Goal: Navigation & Orientation: Find specific page/section

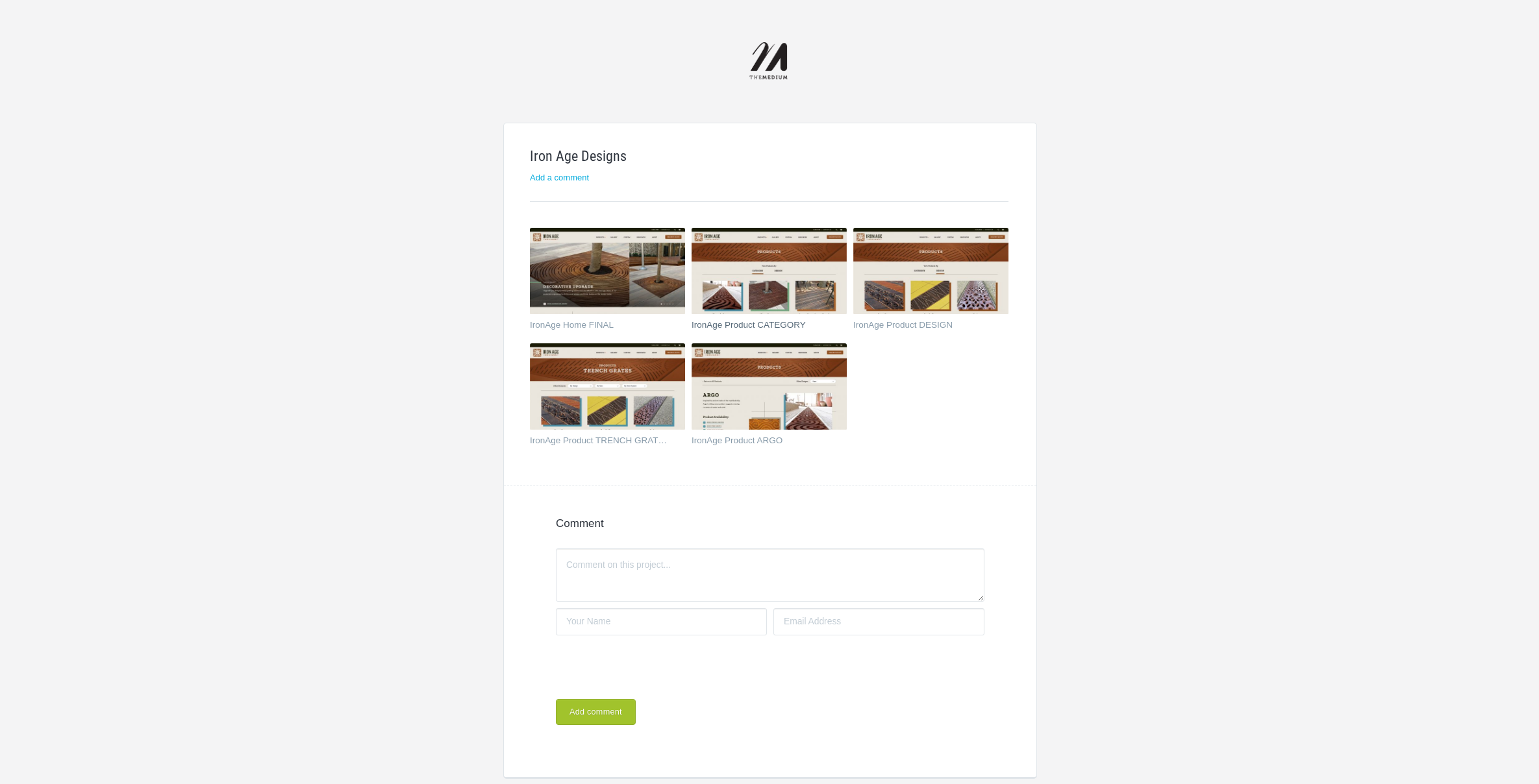
click at [774, 284] on img at bounding box center [769, 271] width 155 height 87
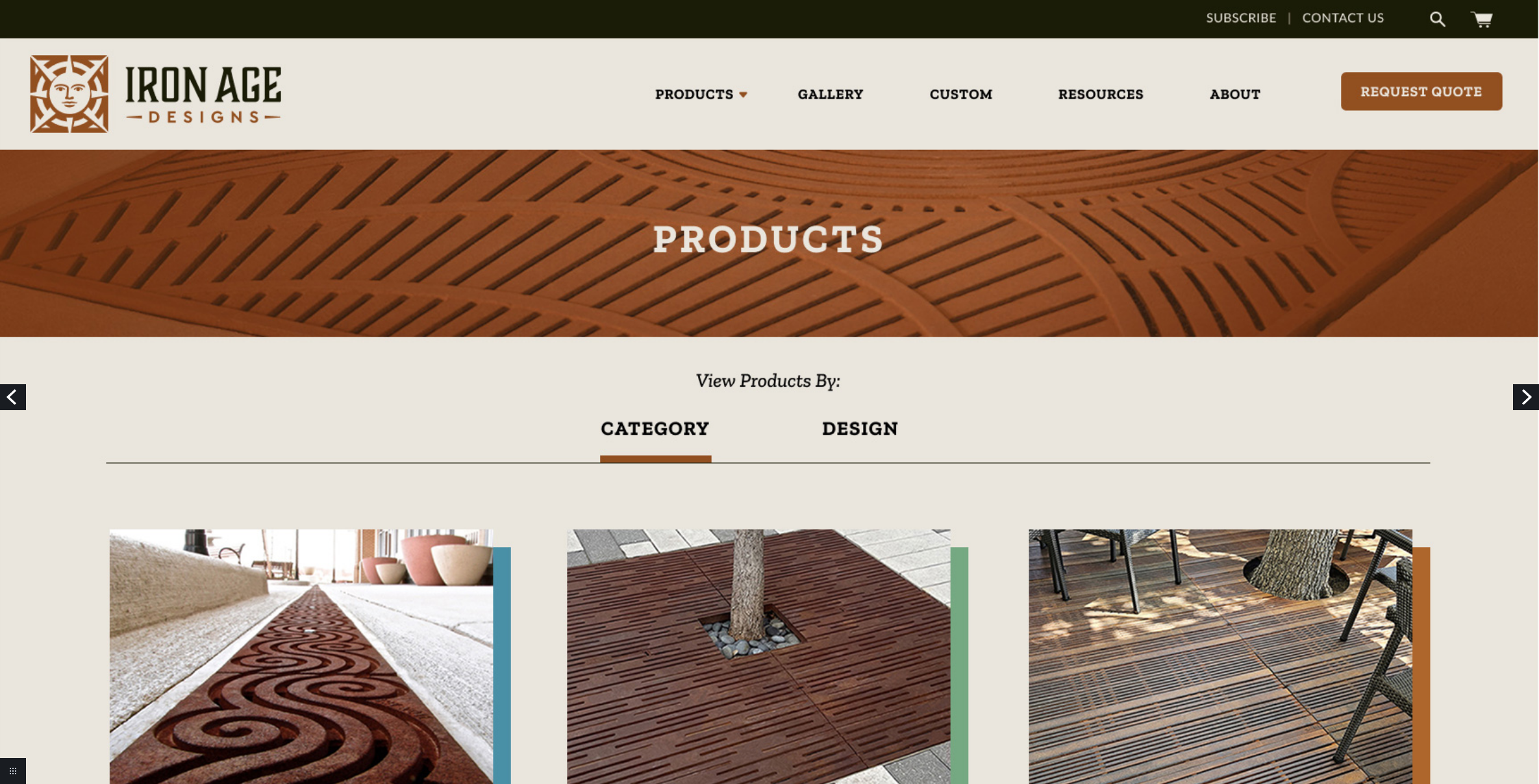
scroll to position [114, 0]
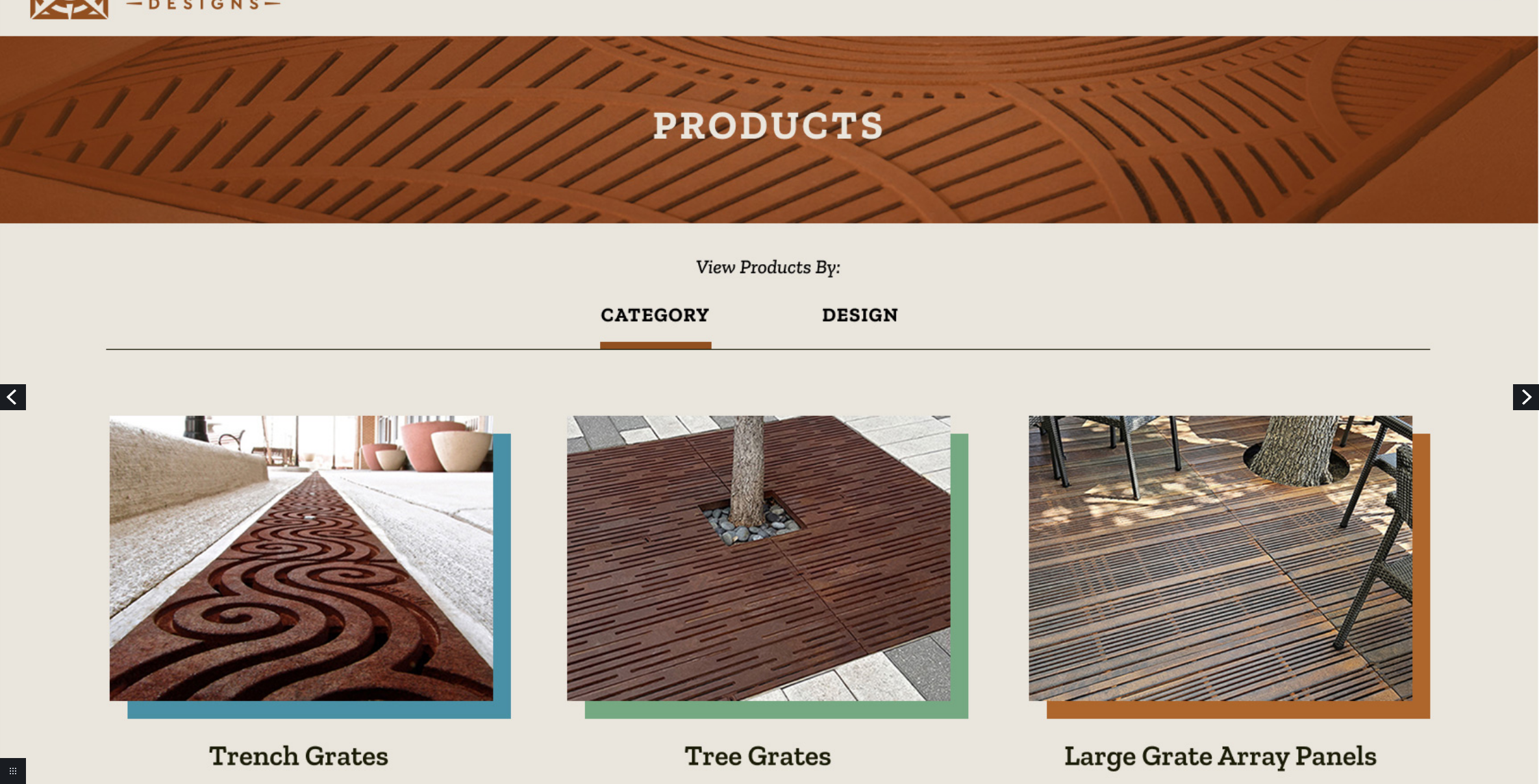
click at [1528, 404] on link "Next" at bounding box center [1526, 397] width 26 height 26
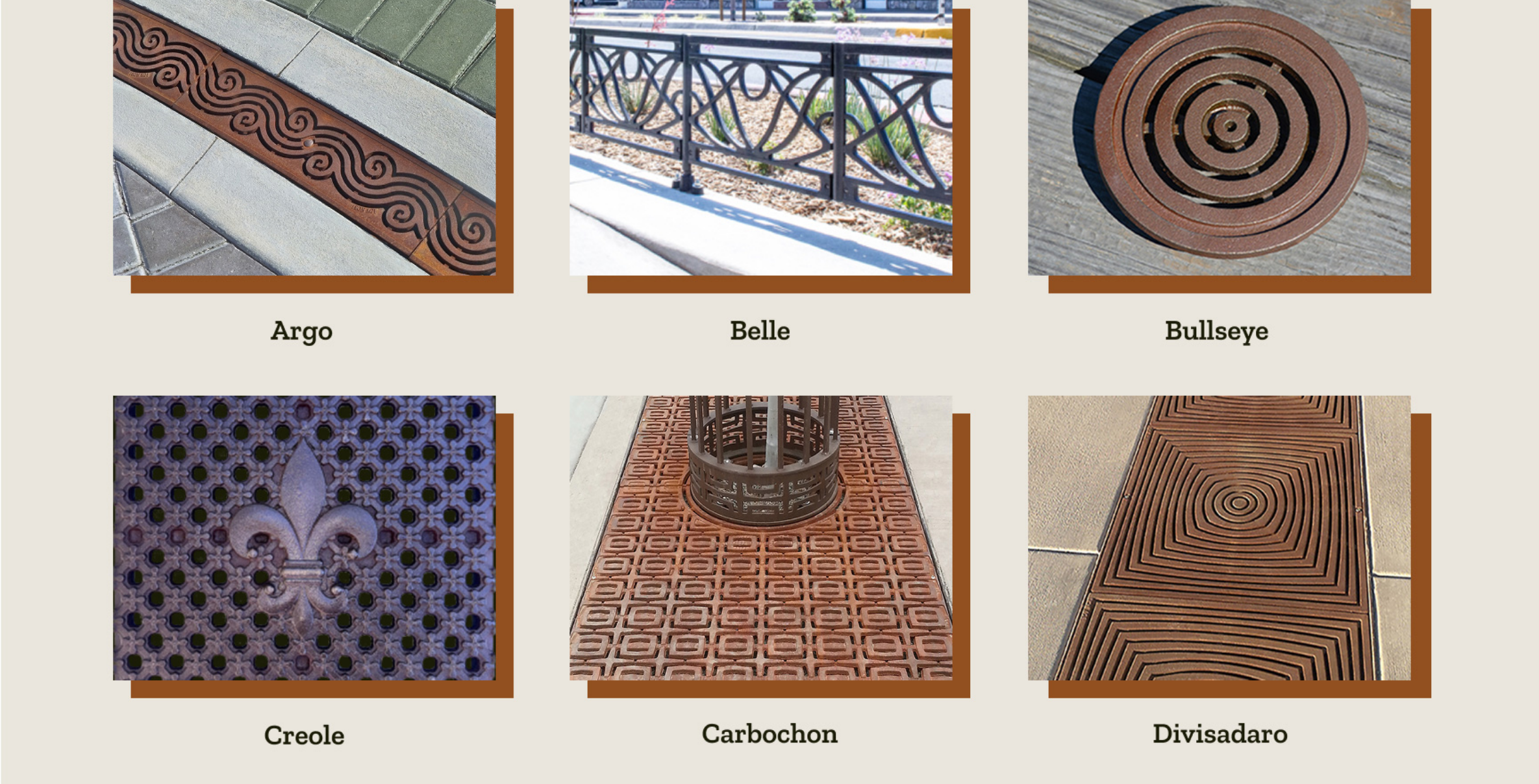
scroll to position [941, 0]
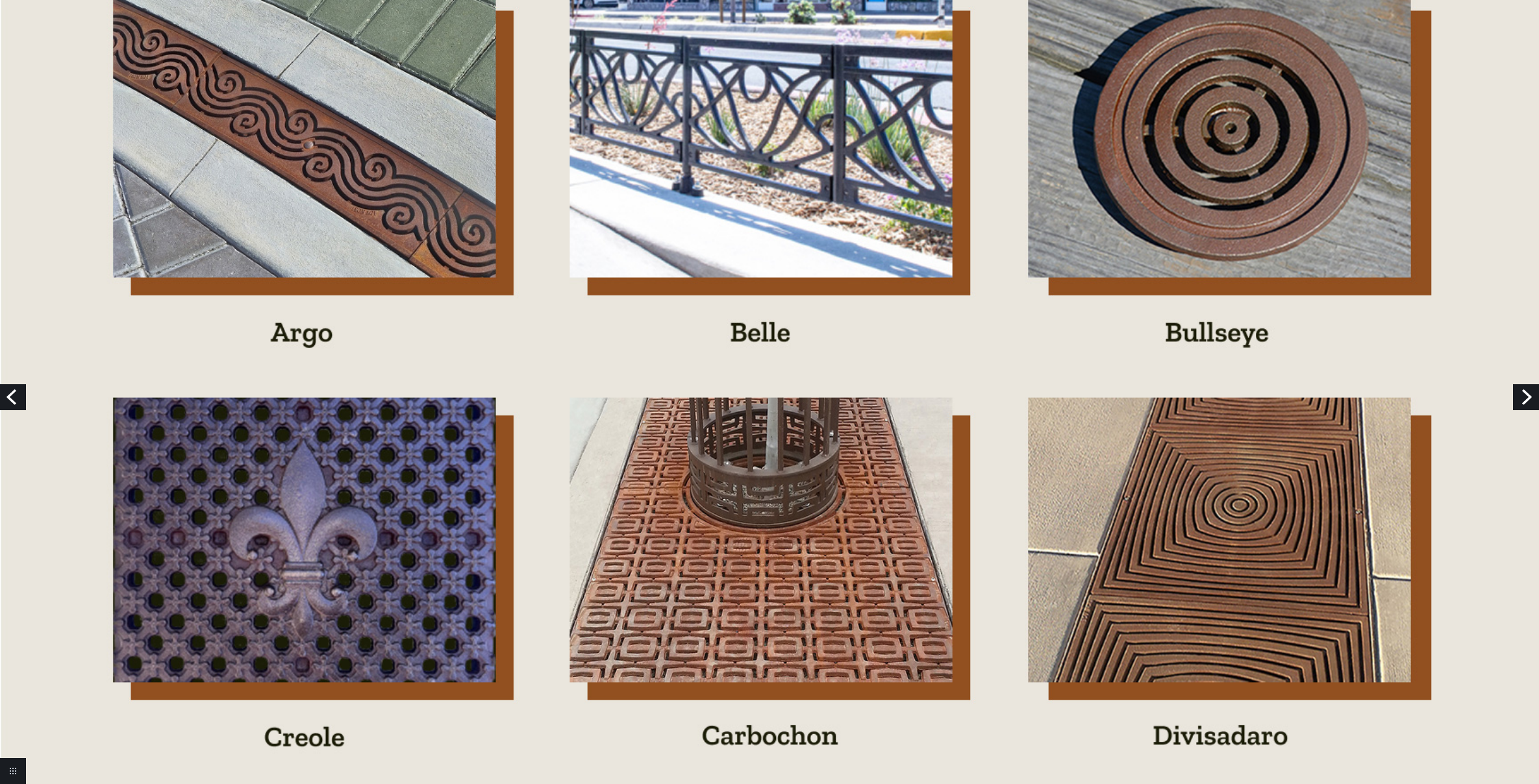
click at [1529, 395] on link "Next" at bounding box center [1526, 397] width 26 height 26
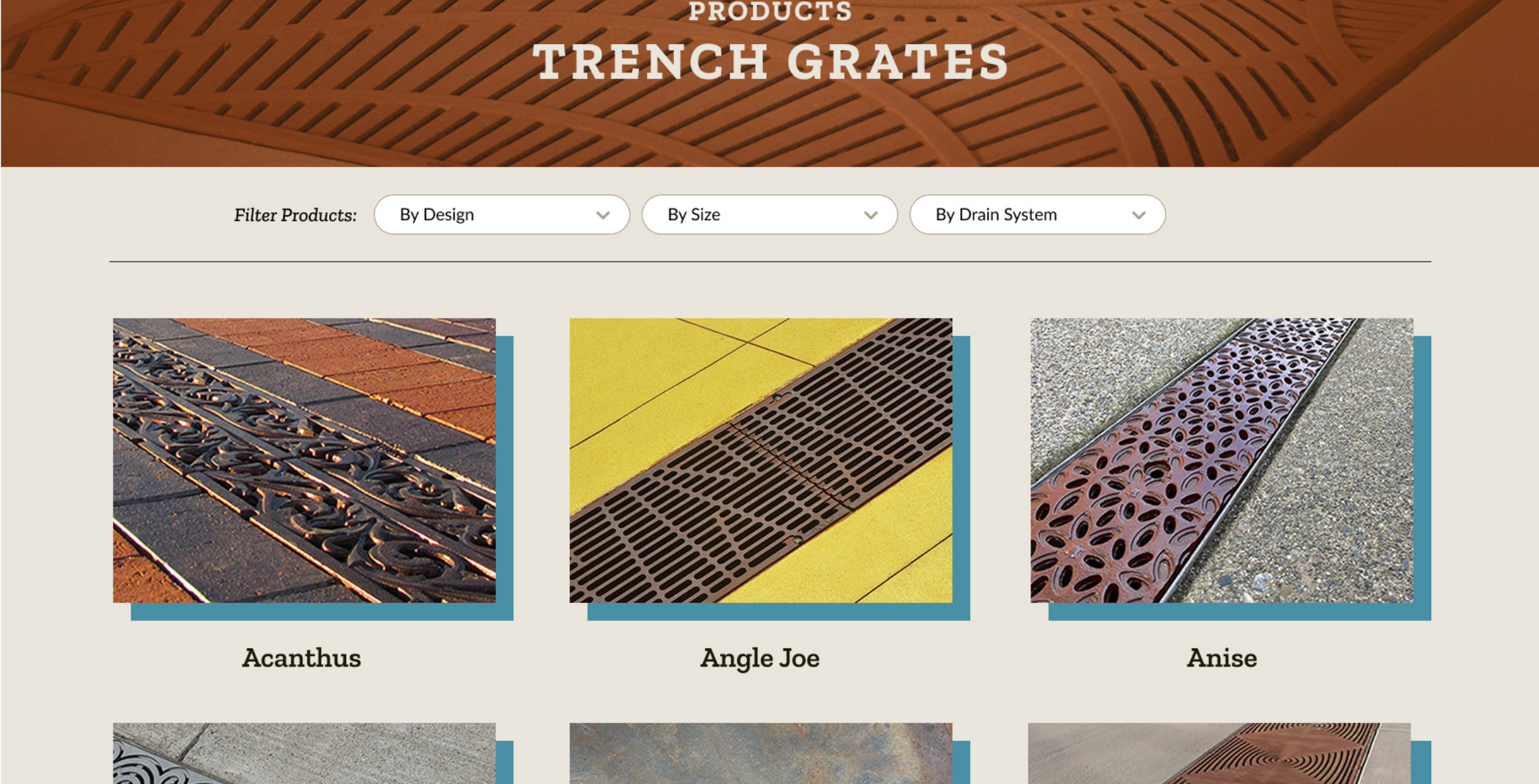
scroll to position [210, 0]
click at [1534, 398] on link "Next" at bounding box center [1526, 397] width 26 height 26
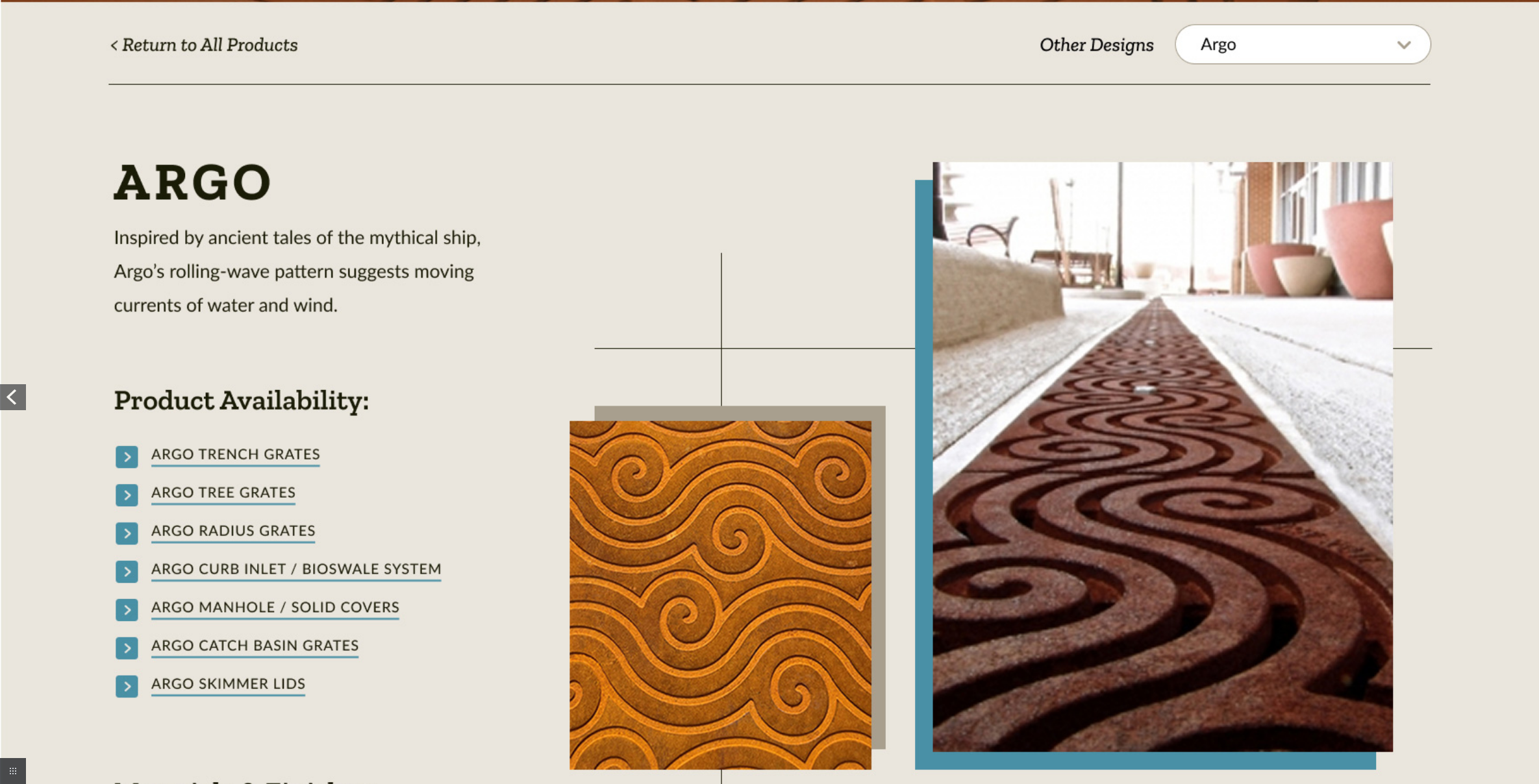
scroll to position [338, 0]
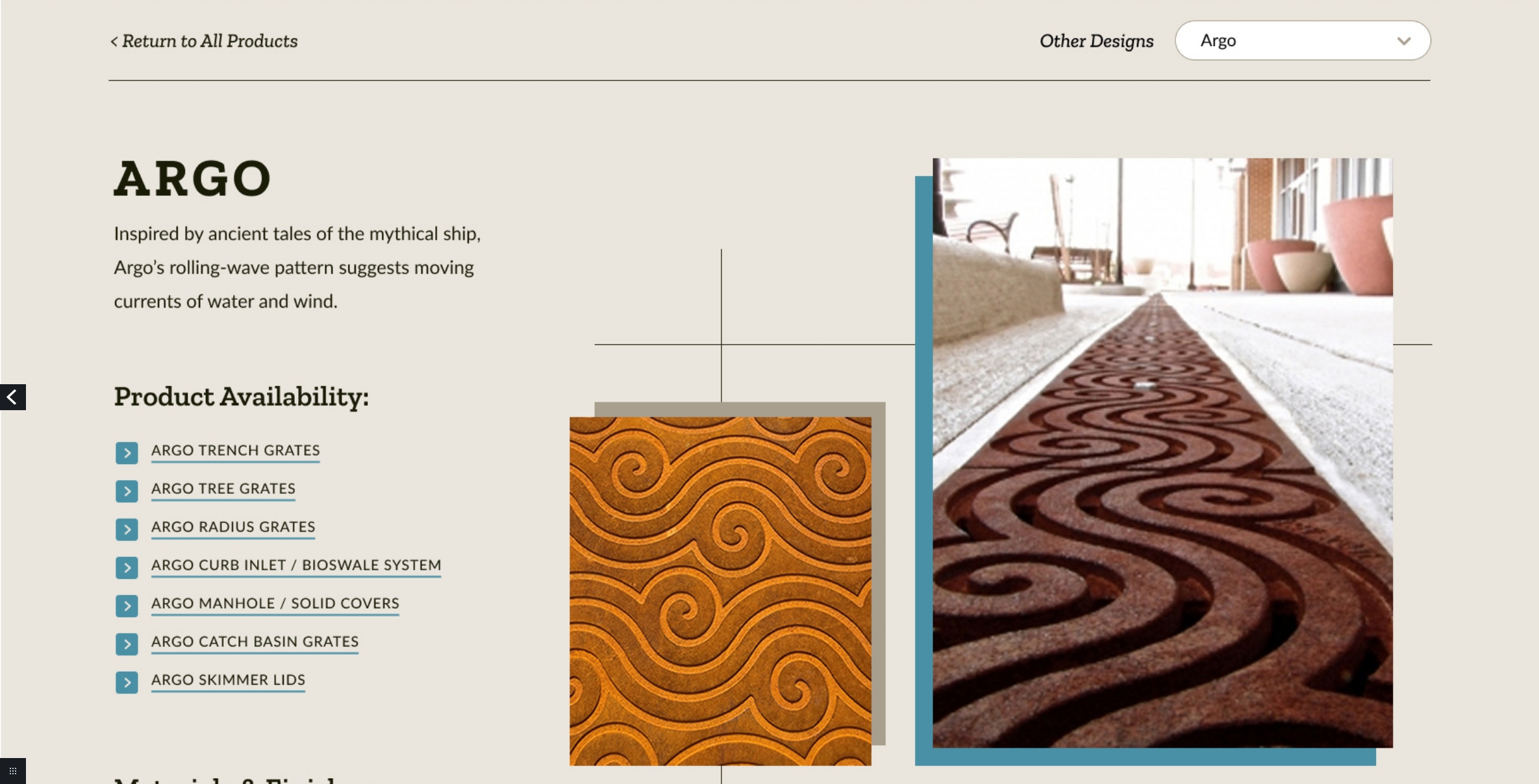
click at [13, 392] on link "Previous" at bounding box center [12, 397] width 26 height 26
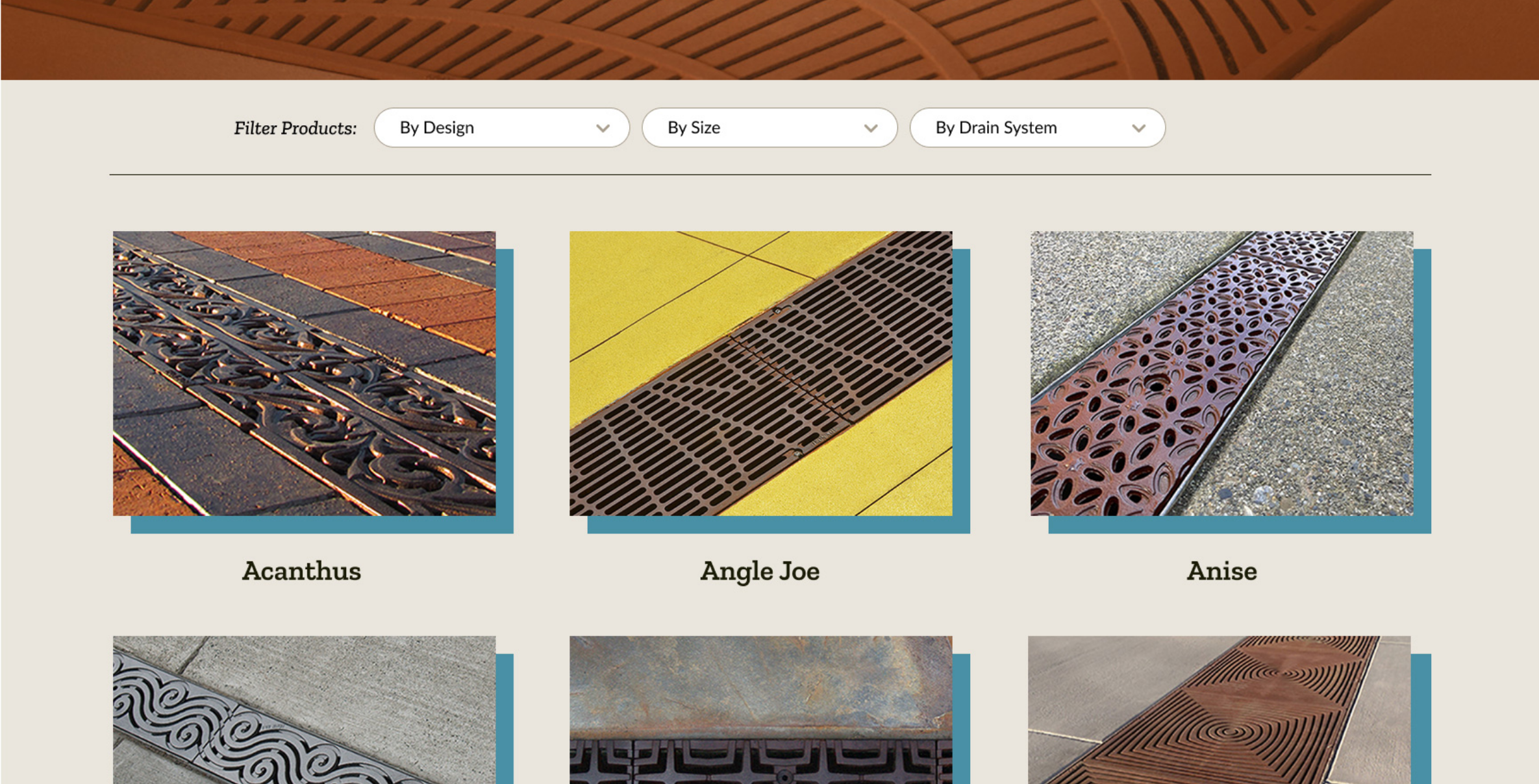
scroll to position [293, 0]
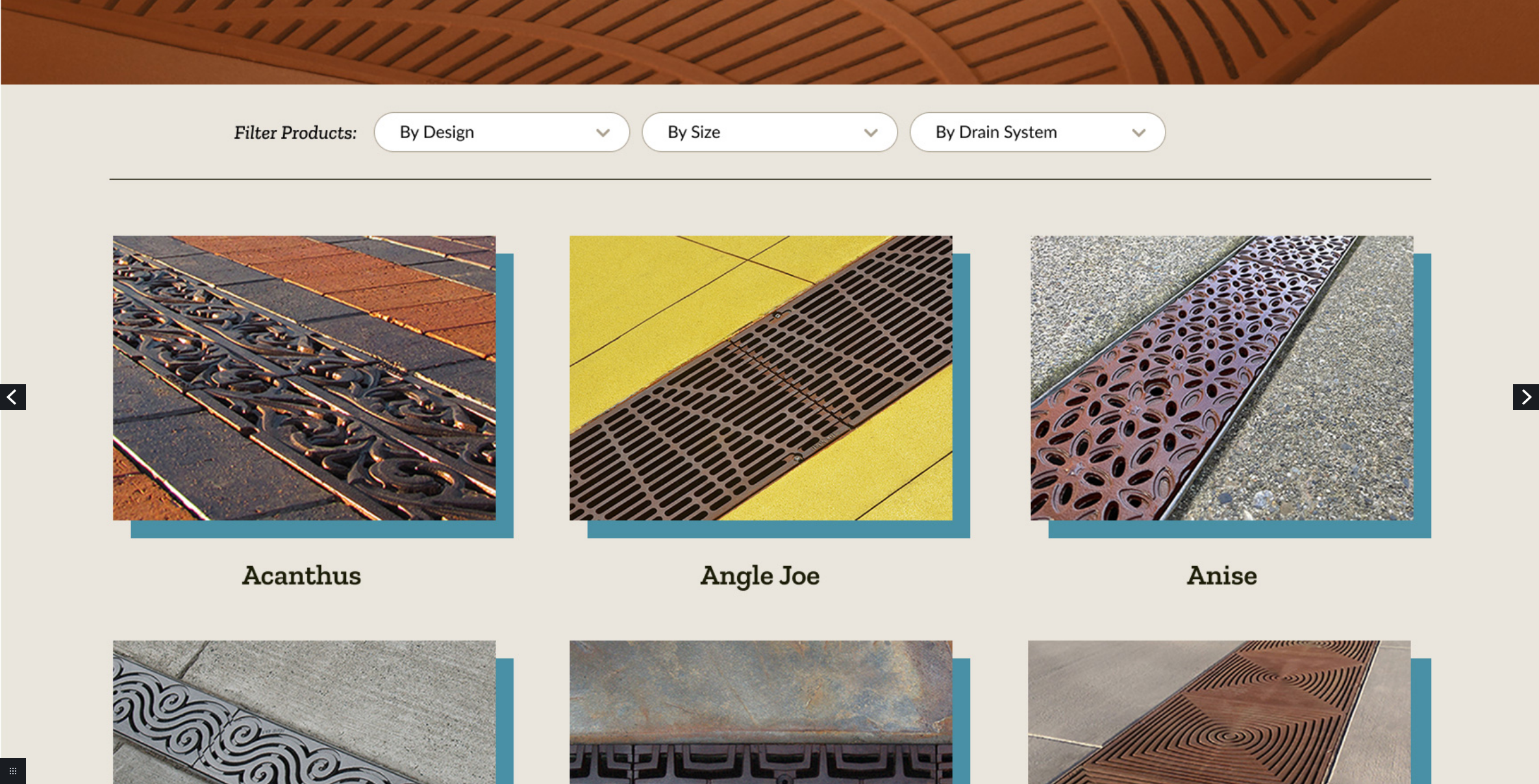
click at [7, 394] on link "Previous" at bounding box center [12, 397] width 26 height 26
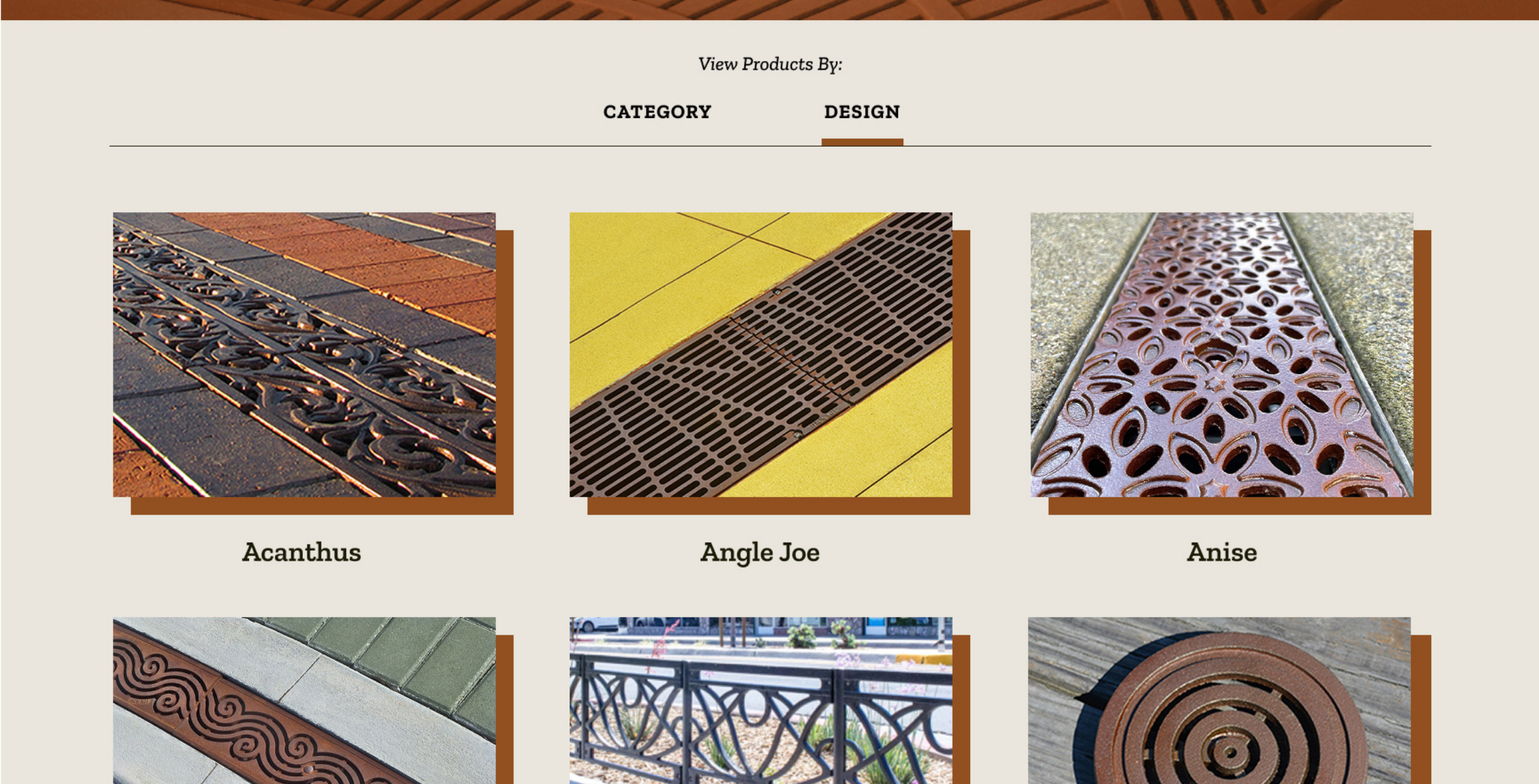
scroll to position [318, 0]
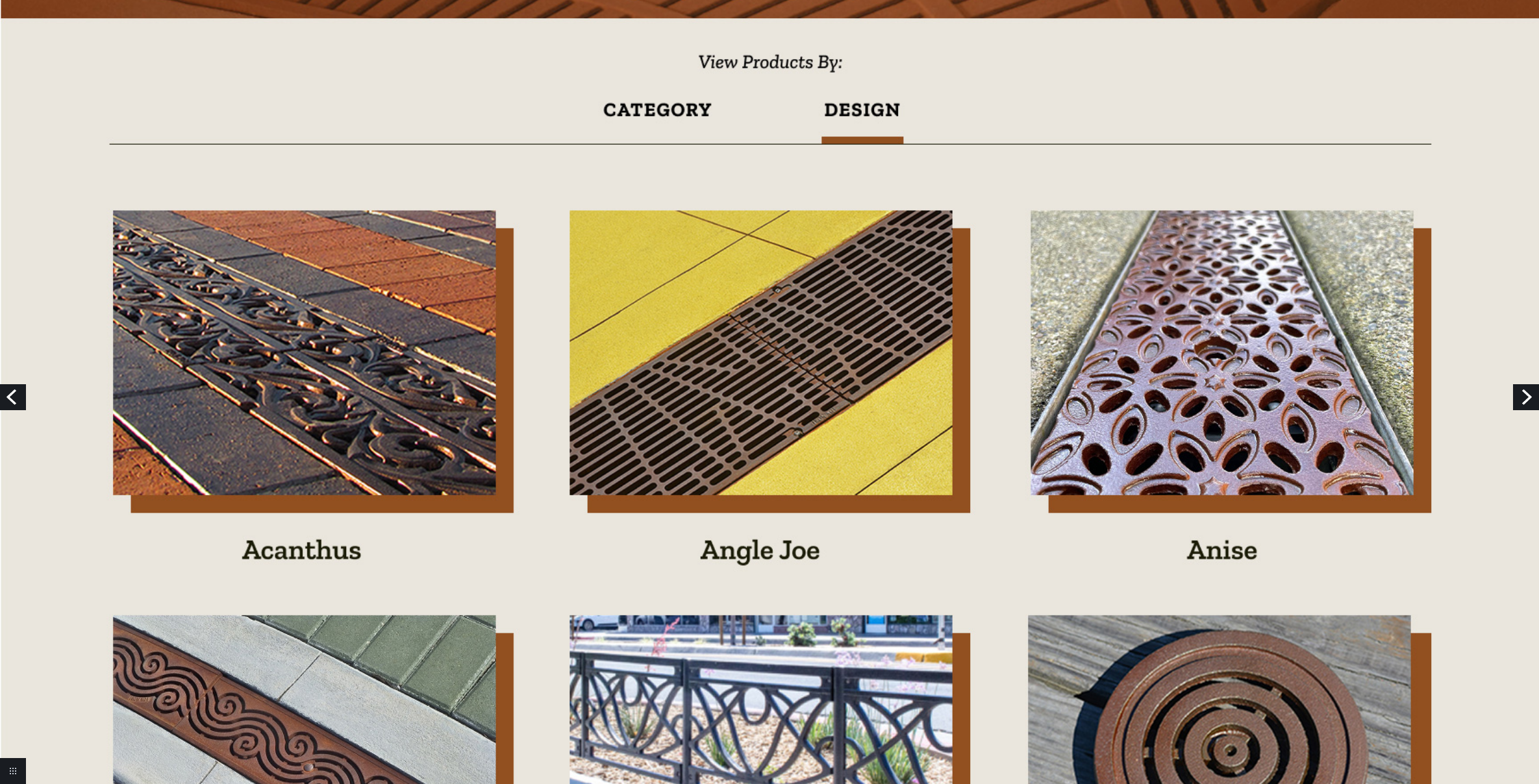
click at [1519, 402] on link "Next" at bounding box center [1526, 397] width 26 height 26
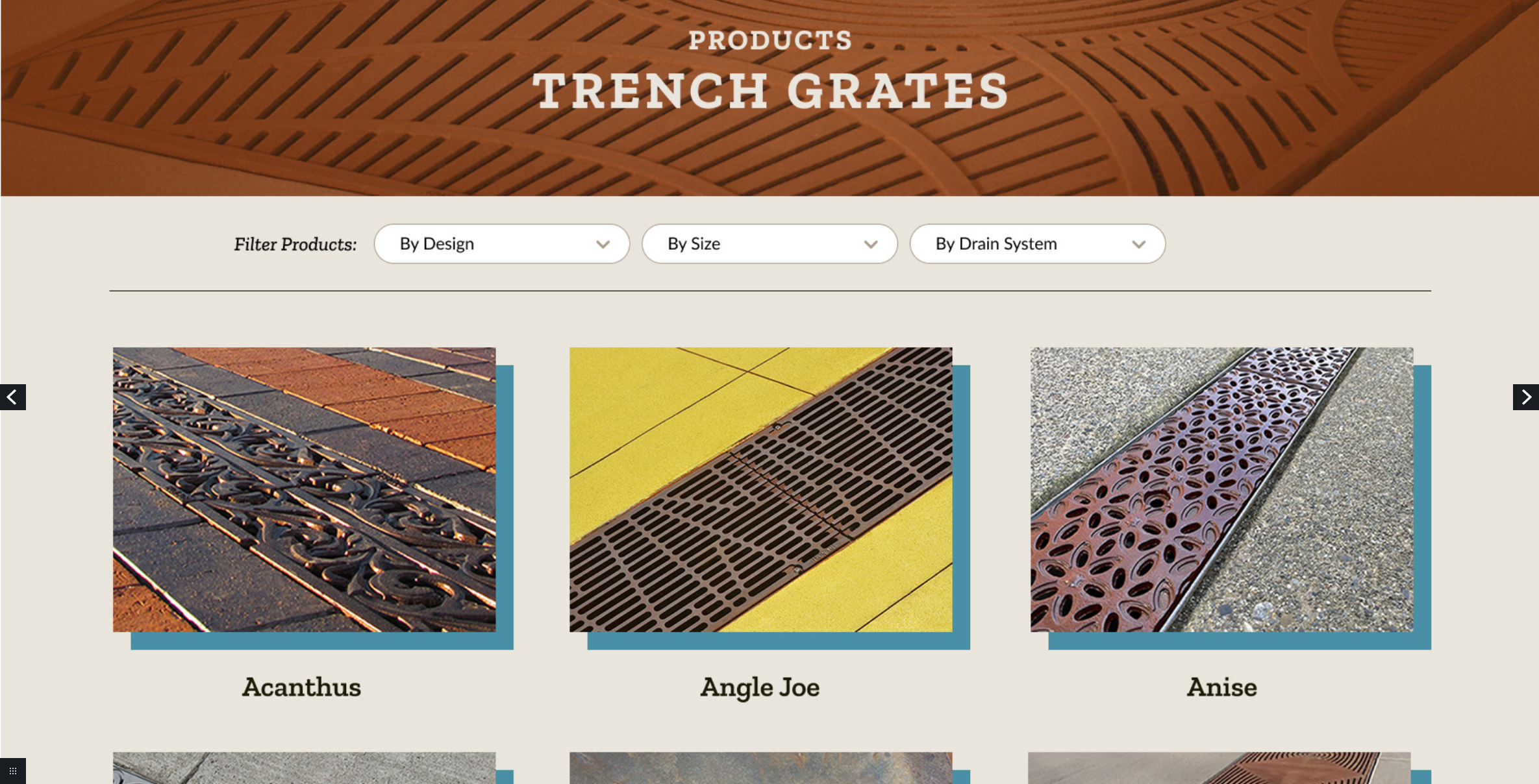
scroll to position [174, 0]
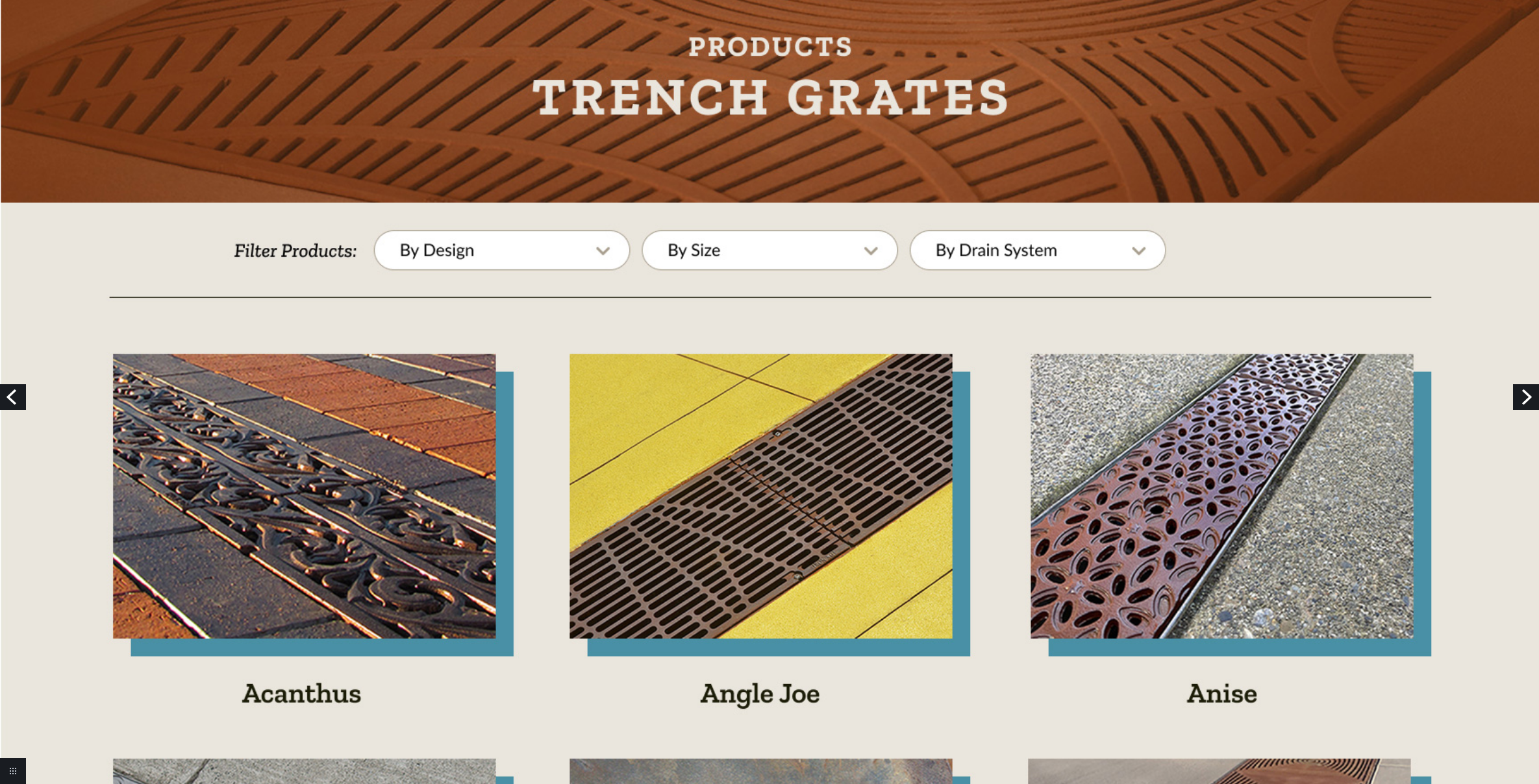
click at [1526, 395] on link "Next" at bounding box center [1526, 397] width 26 height 26
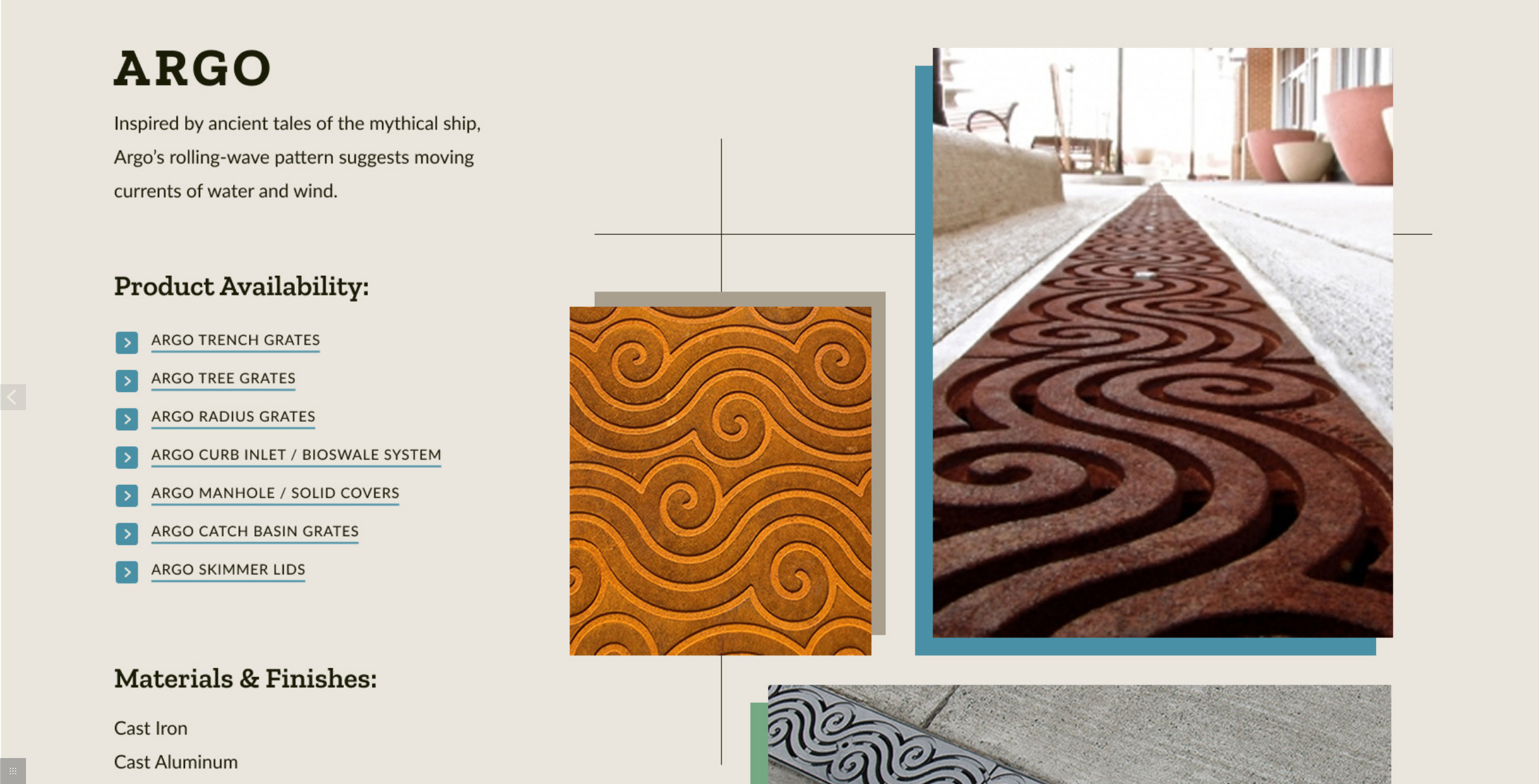
scroll to position [450, 0]
